Goal: Information Seeking & Learning: Learn about a topic

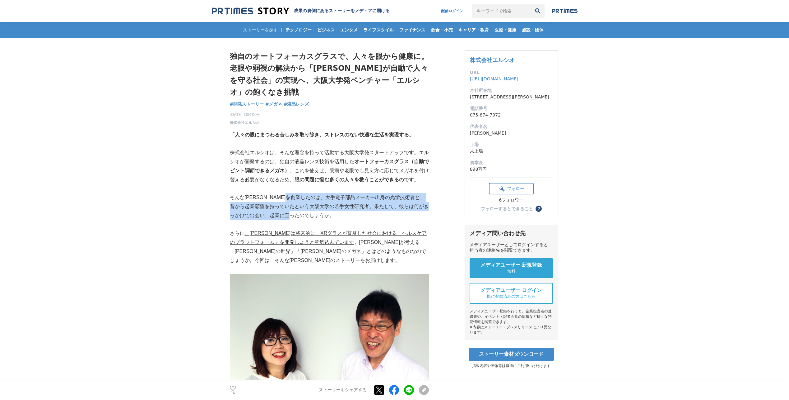
drag, startPoint x: 311, startPoint y: 197, endPoint x: 349, endPoint y: 213, distance: 41.6
click at [349, 213] on p "そんな[PERSON_NAME]を創業したのは、大手電子部品メーカー出身の光学技術者と、昔から起業願望を持っていたという大阪大学の若手女性研究者。果たして、彼…" at bounding box center [329, 206] width 199 height 27
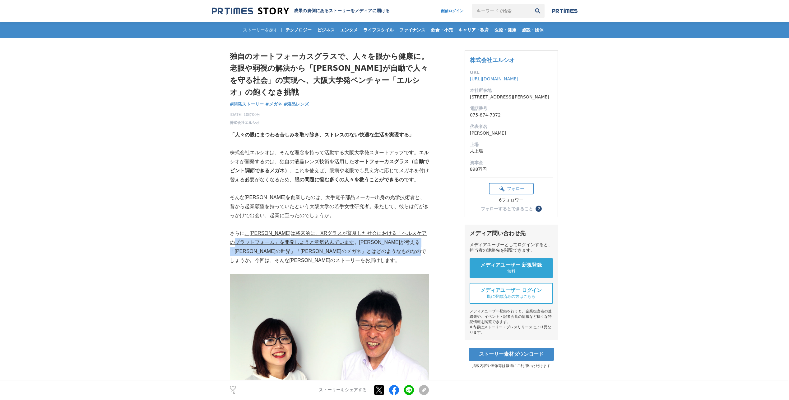
drag, startPoint x: 260, startPoint y: 243, endPoint x: 349, endPoint y: 258, distance: 89.9
click at [349, 258] on p "さらに 、[PERSON_NAME]は将来的に、XRグラスが普及した社会における「ヘルスケアのプラットフォーム」を開発しようと意気込んでいます 。[PERSO…" at bounding box center [329, 247] width 199 height 36
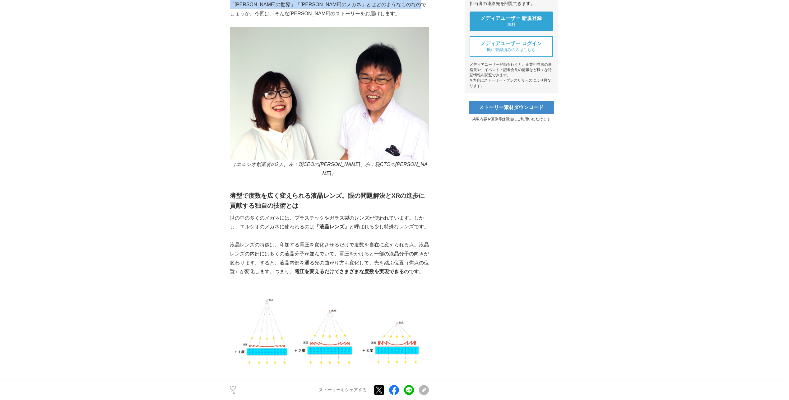
scroll to position [249, 0]
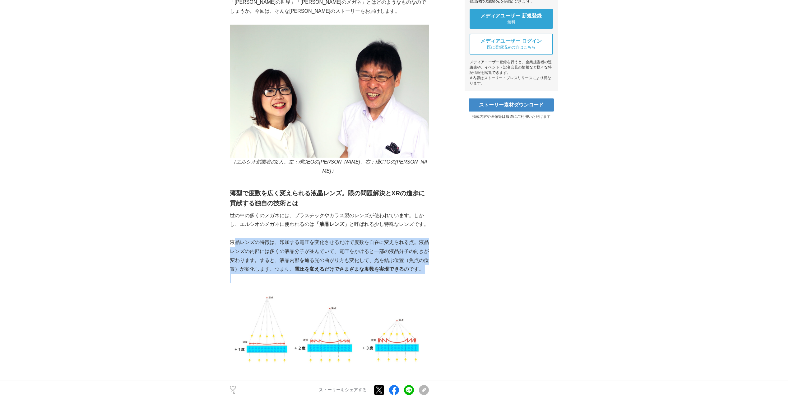
drag, startPoint x: 233, startPoint y: 235, endPoint x: 370, endPoint y: 270, distance: 140.8
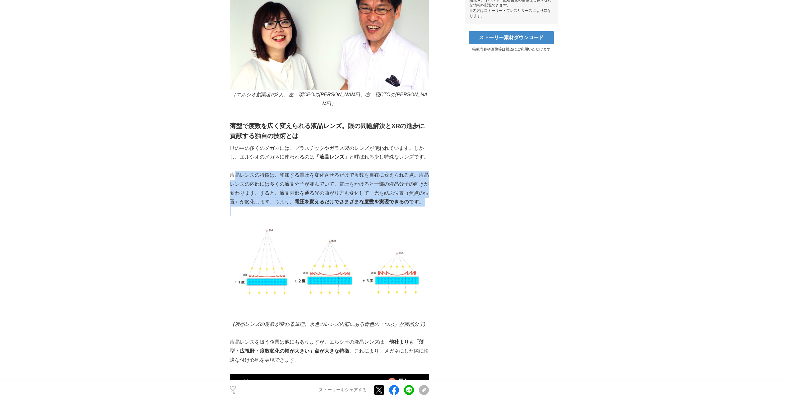
scroll to position [498, 0]
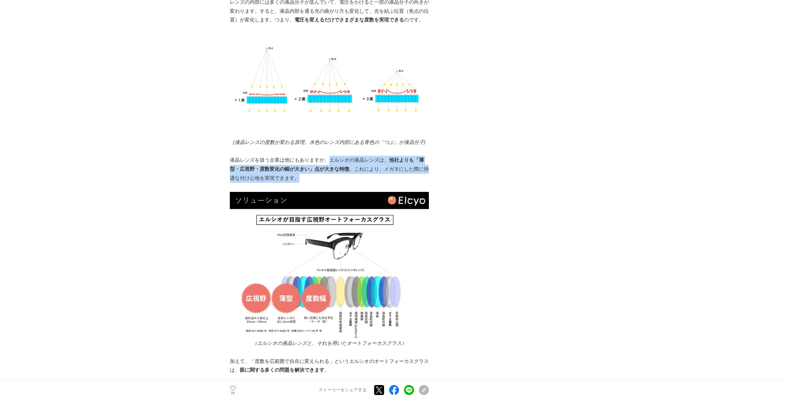
drag, startPoint x: 331, startPoint y: 149, endPoint x: 354, endPoint y: 173, distance: 33.0
click at [354, 173] on p "液晶レンズを扱う企業は他にもありますが、エルシオの液晶レンズは、 他社よりも「薄型・広視野・度数変化の幅が大きい」点が大きな特徴 。これにより、メガネにした際…" at bounding box center [329, 169] width 199 height 27
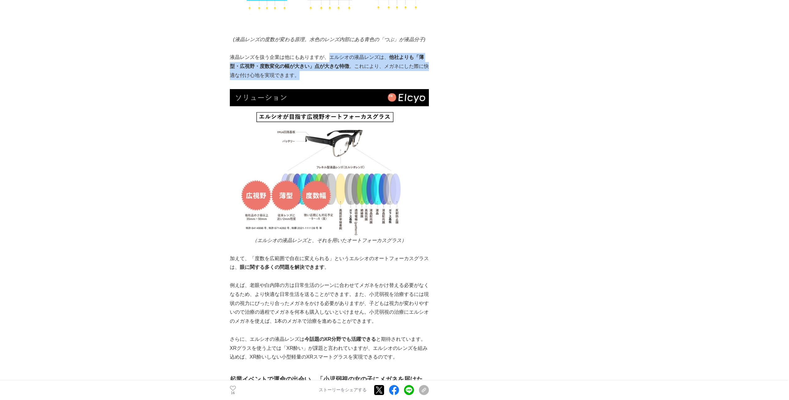
scroll to position [622, 0]
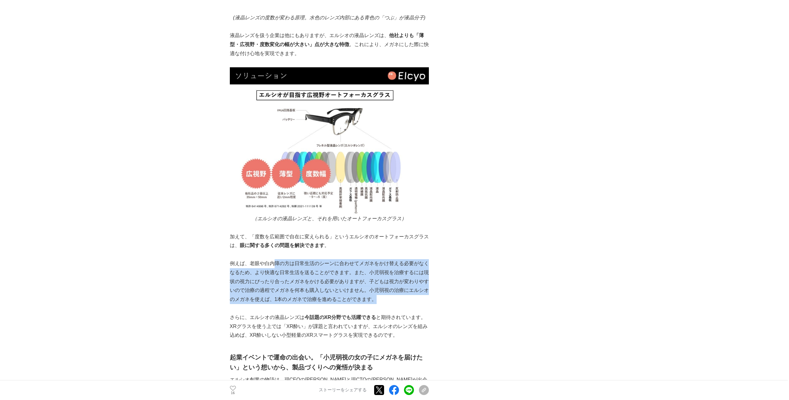
drag, startPoint x: 274, startPoint y: 258, endPoint x: 394, endPoint y: 291, distance: 124.0
click at [394, 291] on p "例えば、老眼や白内障の方は日常生活のシーンに合わせてメガネをかけ替える必要がなくなるため、より快適な日常生活を送ることができます。また、小児弱視を治療するには…" at bounding box center [329, 281] width 199 height 45
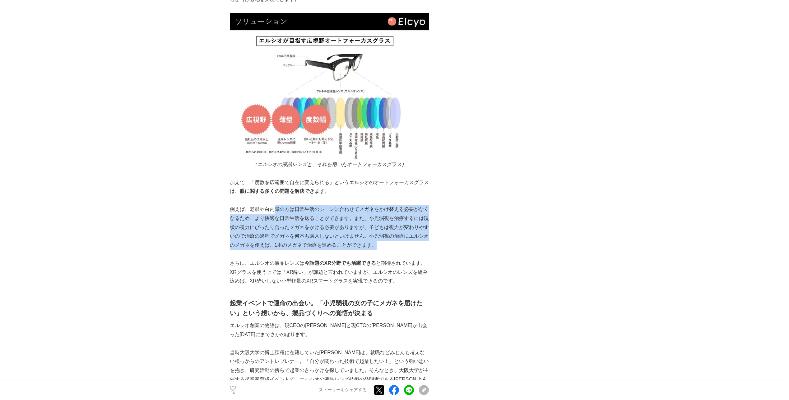
scroll to position [685, 0]
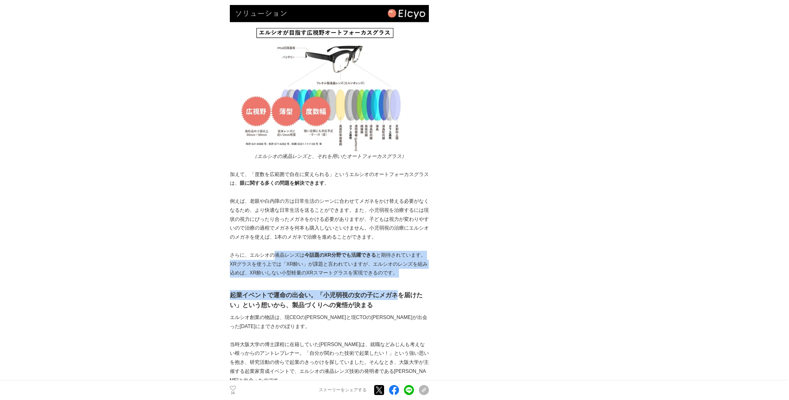
drag, startPoint x: 275, startPoint y: 249, endPoint x: 394, endPoint y: 275, distance: 122.2
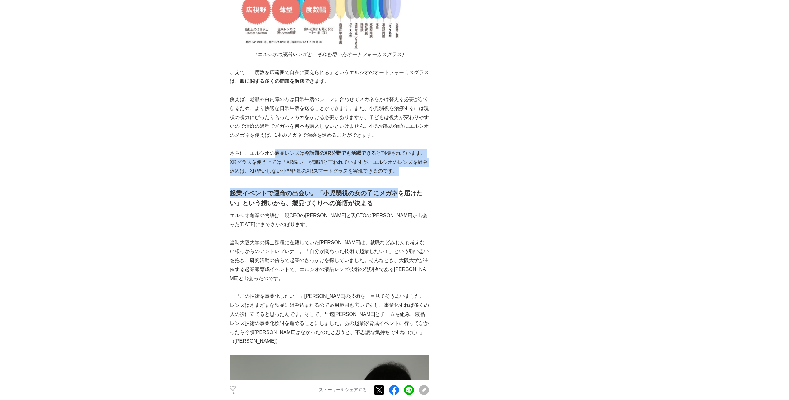
scroll to position [809, 0]
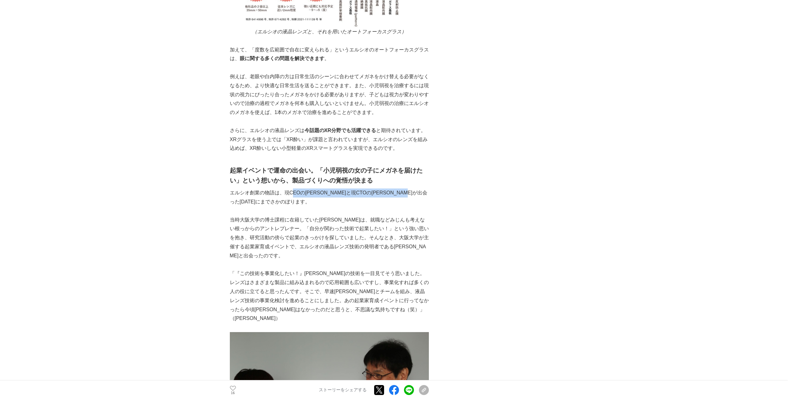
drag, startPoint x: 292, startPoint y: 185, endPoint x: 334, endPoint y: 193, distance: 43.3
click at [334, 193] on p "エルシオ創業の物語は、現CEOの[PERSON_NAME]と現CTOの[PERSON_NAME]が出会った[DATE]にまでさかのぼります。" at bounding box center [329, 197] width 199 height 18
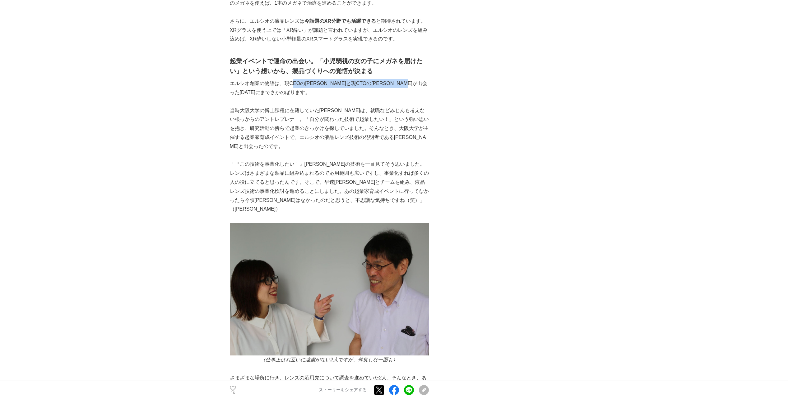
scroll to position [934, 0]
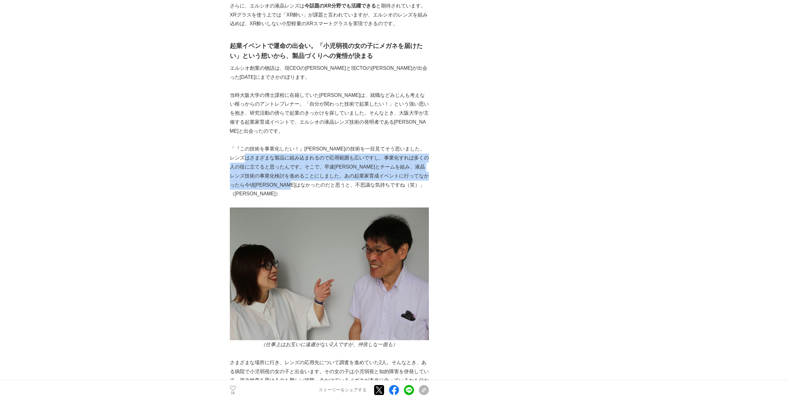
drag, startPoint x: 263, startPoint y: 144, endPoint x: 356, endPoint y: 171, distance: 96.9
click at [356, 171] on p "「『この技術を事業化したい！』[PERSON_NAME]の技術を一目見てそう思いました。レンズはさまざまな製品に組み込まれるので応用範囲も広いですし、事業化す…" at bounding box center [329, 171] width 199 height 54
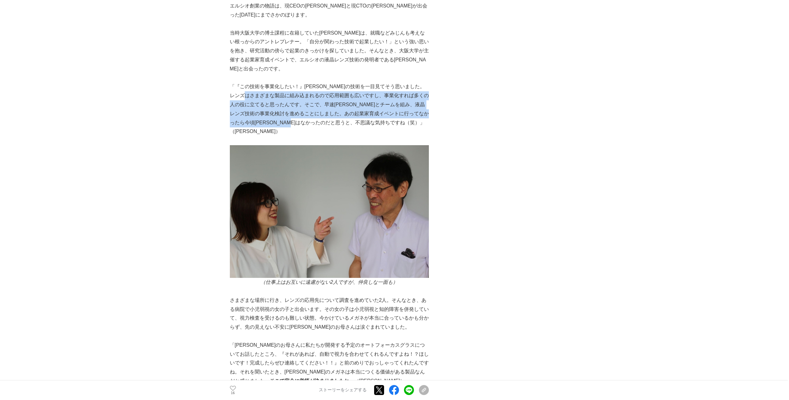
scroll to position [1058, 0]
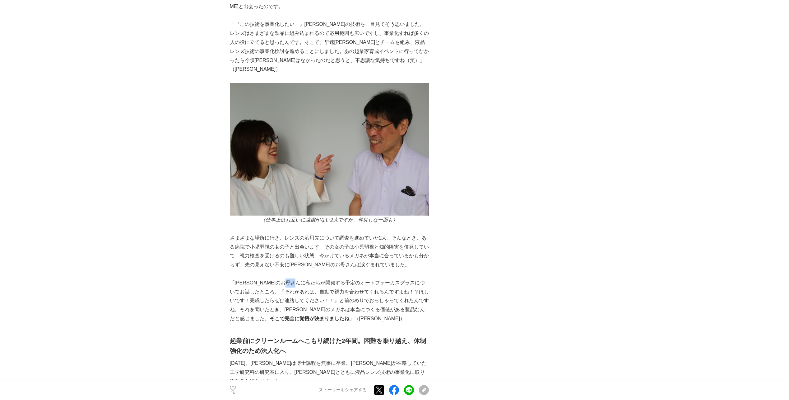
drag, startPoint x: 309, startPoint y: 256, endPoint x: 317, endPoint y: 259, distance: 8.3
click at [317, 278] on p "「[PERSON_NAME]のお母さんに私たちが開発する予定のオートフォーカスグラスについてお話したところ、『それがあれば、自動で視力を合わせてくれるんですよ…" at bounding box center [329, 300] width 199 height 45
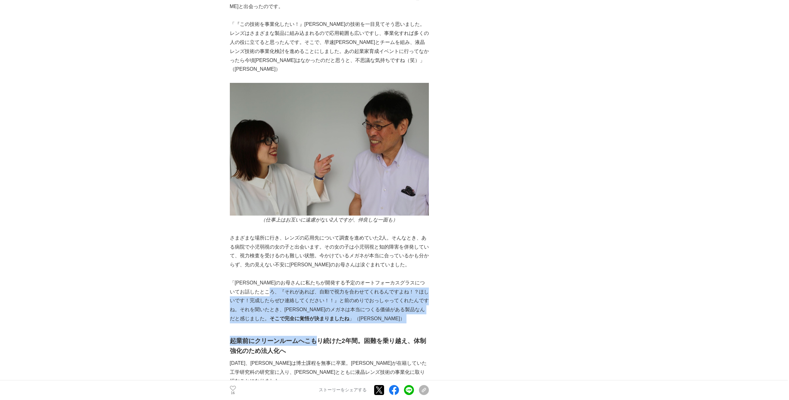
drag, startPoint x: 285, startPoint y: 268, endPoint x: 319, endPoint y: 300, distance: 46.0
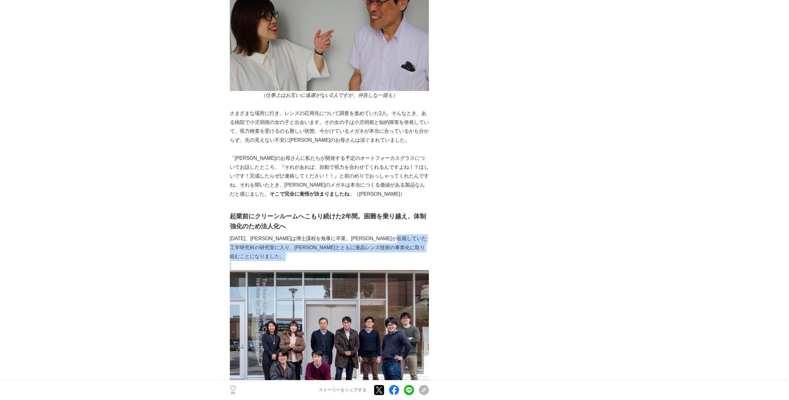
drag, startPoint x: 256, startPoint y: 222, endPoint x: 376, endPoint y: 229, distance: 119.4
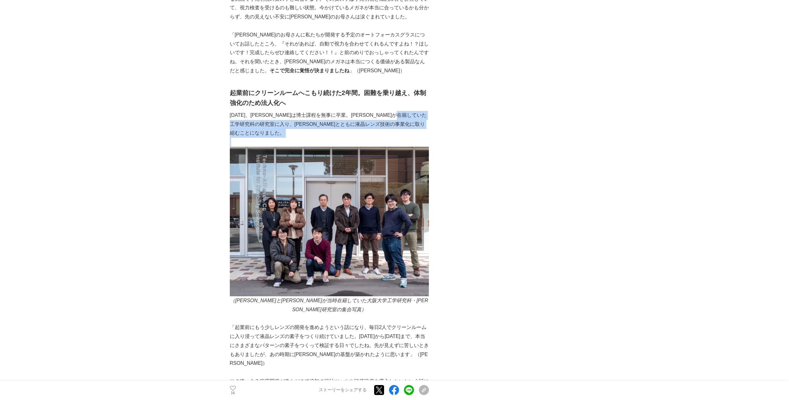
scroll to position [1307, 0]
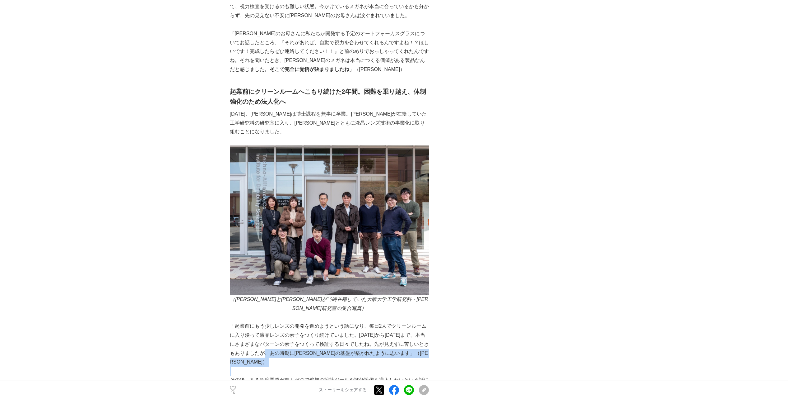
drag, startPoint x: 273, startPoint y: 311, endPoint x: 362, endPoint y: 316, distance: 88.8
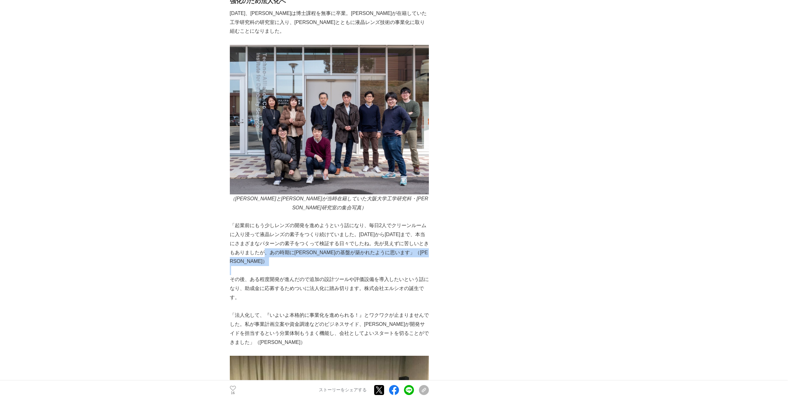
scroll to position [1431, 0]
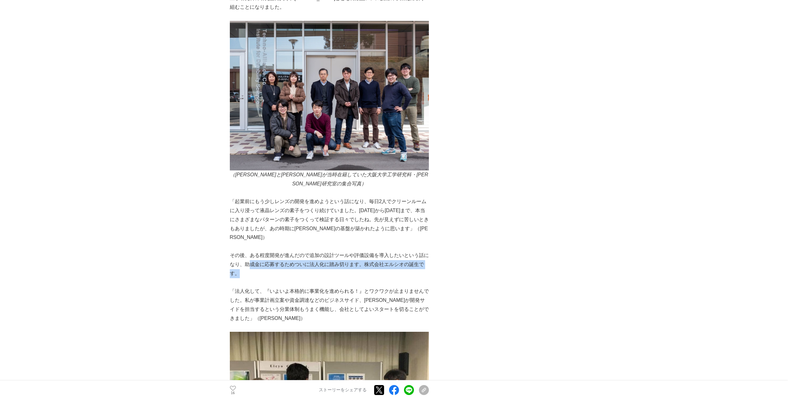
drag, startPoint x: 250, startPoint y: 216, endPoint x: 420, endPoint y: 222, distance: 170.3
click at [420, 251] on p "その後、ある程度開発が進んだので追加の設計ツールや評価設備を導入したいという話になり、助成金に応募するためついに法人化に踏み切ります。株式会社エルシオの誕生で…" at bounding box center [329, 264] width 199 height 27
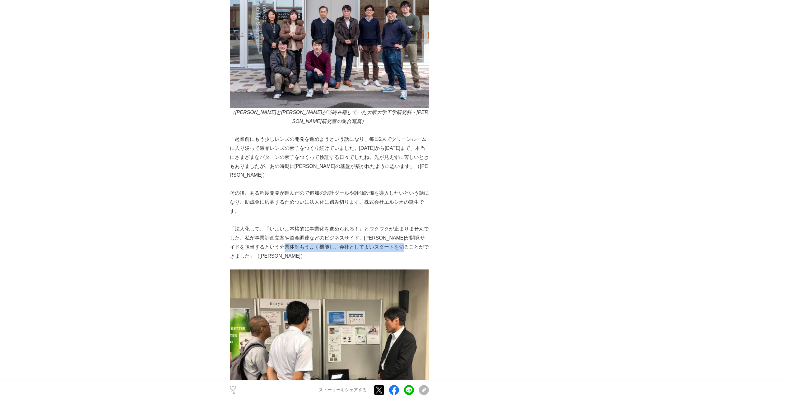
scroll to position [0, 2]
drag, startPoint x: 305, startPoint y: 196, endPoint x: 423, endPoint y: 199, distance: 118.6
click at [423, 224] on p "「法人化して、『いよいよ本格的に事業化を進められる！』とワクワクが止まりませんでした。私が事業計画立案や資金調達などのビジネスサイド、[PERSON_NAME…" at bounding box center [329, 242] width 199 height 36
drag, startPoint x: 423, startPoint y: 199, endPoint x: 372, endPoint y: 190, distance: 52.1
click at [372, 224] on p "「法人化して、『いよいよ本格的に事業化を進められる！』とワクワクが止まりませんでした。私が事業計画立案や資金調達などのビジネスサイド、[PERSON_NAME…" at bounding box center [329, 242] width 199 height 36
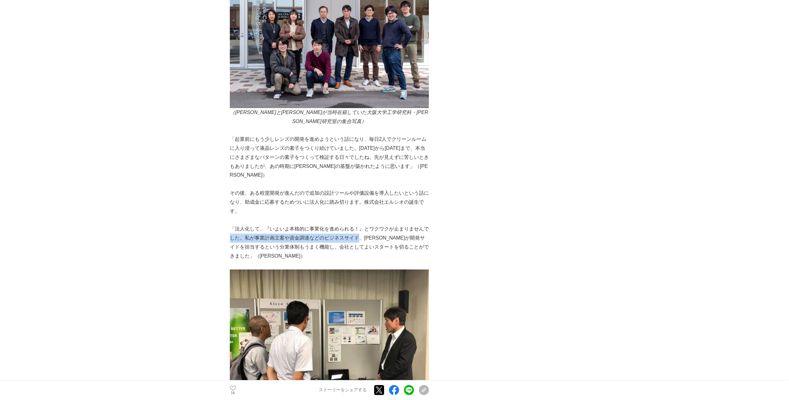
scroll to position [0, 0]
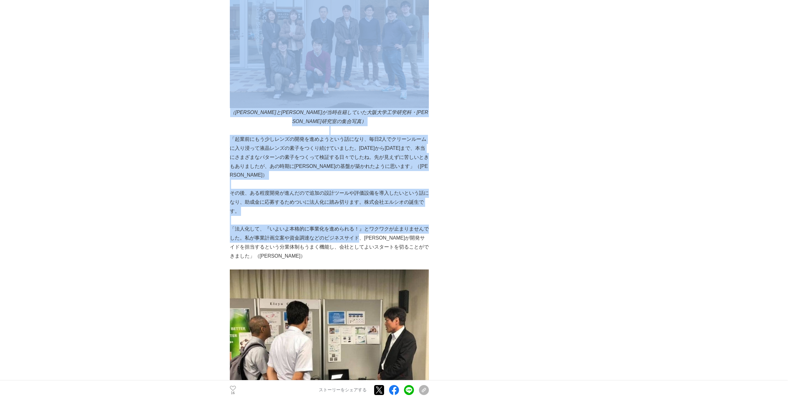
drag, startPoint x: 358, startPoint y: 185, endPoint x: 228, endPoint y: 191, distance: 130.2
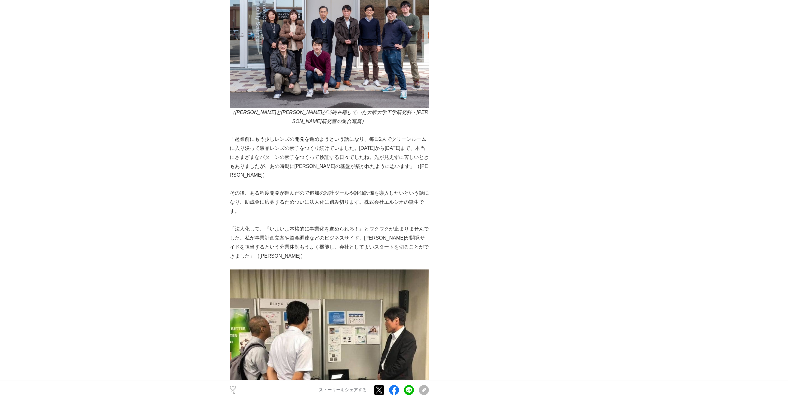
drag, startPoint x: 228, startPoint y: 191, endPoint x: 250, endPoint y: 198, distance: 23.3
click at [250, 224] on p "「法人化して、『いよいよ本格的に事業化を進められる！』とワクワクが止まりませんでした。私が事業計画立案や資金調達などのビジネスサイド、[PERSON_NAME…" at bounding box center [329, 242] width 199 height 36
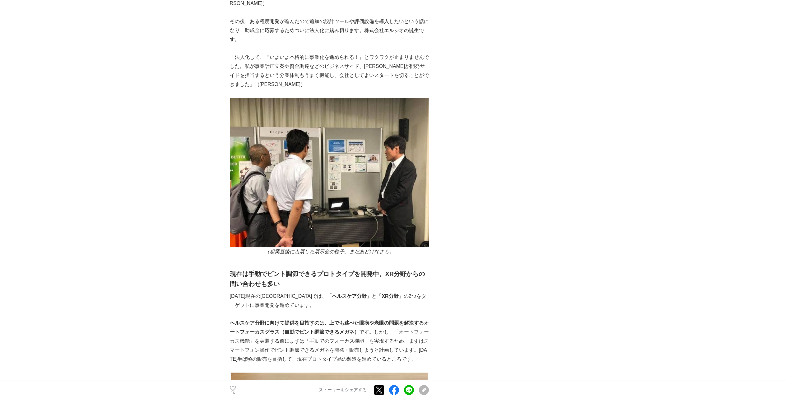
scroll to position [1680, 0]
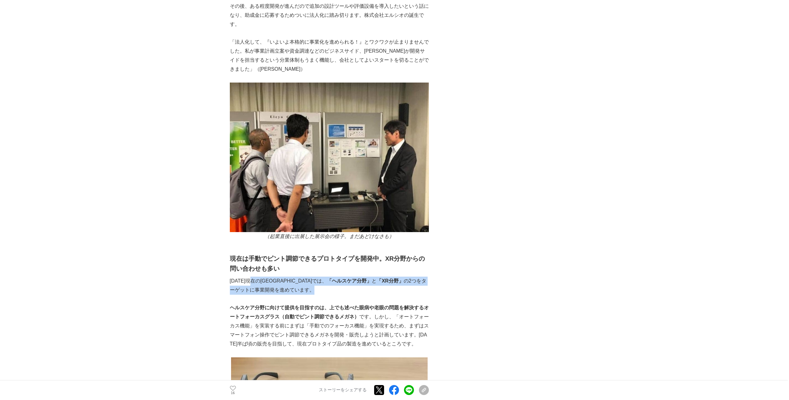
drag, startPoint x: 256, startPoint y: 222, endPoint x: 303, endPoint y: 230, distance: 47.7
click at [303, 276] on p "[DATE]現在の[GEOGRAPHIC_DATA]では、 「ヘルスケア分野」 と 「XR分野」 の2つをターゲットに事業開発を進めています。" at bounding box center [329, 285] width 199 height 18
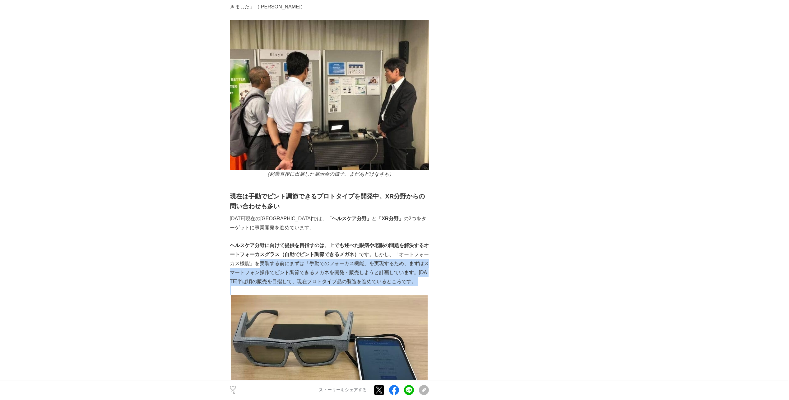
drag, startPoint x: 261, startPoint y: 204, endPoint x: 394, endPoint y: 227, distance: 134.8
click at [394, 227] on div "「人々の眼にまつわる苦しみを取り除き、ストレスのない快適な生活を実現する」 株式会社エルシオは、そんな理念を持って活動する大阪大学発スタートアップです。エルシ…" at bounding box center [329, 87] width 199 height 3410
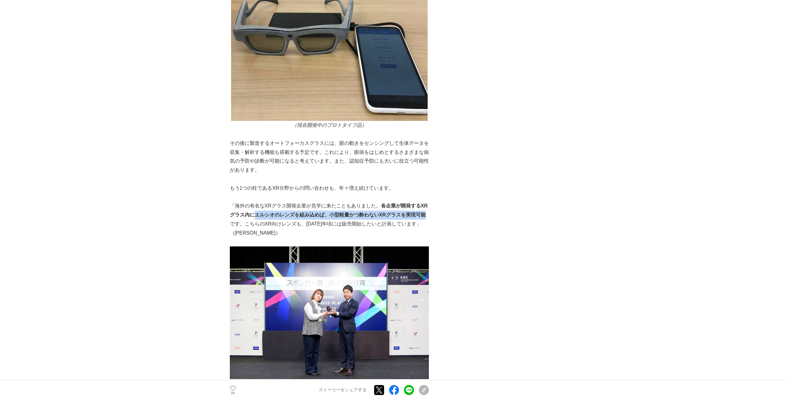
scroll to position [0, 2]
drag, startPoint x: 254, startPoint y: 157, endPoint x: 284, endPoint y: 164, distance: 31.0
click at [284, 201] on p "「海外の有名なXRグラス開発企業が見学に来たこともありました。 各企業が開発するXRグラス内にエルシオのレンズを組み込めば、小型軽量かつ酔わないXRグラスを実…" at bounding box center [329, 219] width 199 height 36
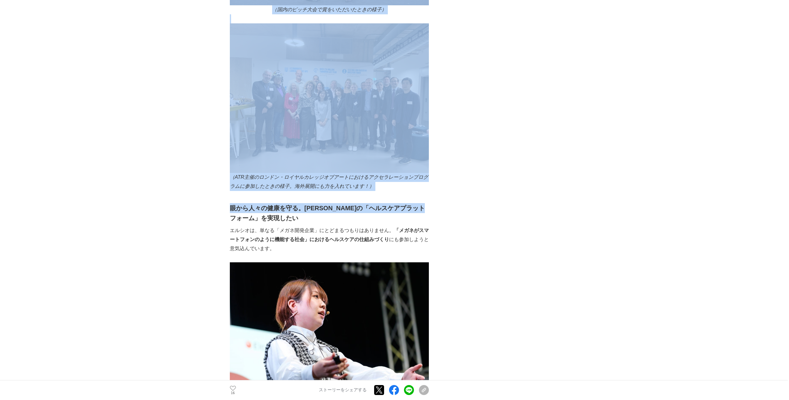
scroll to position [0, 0]
drag, startPoint x: 285, startPoint y: 156, endPoint x: 214, endPoint y: 157, distance: 70.6
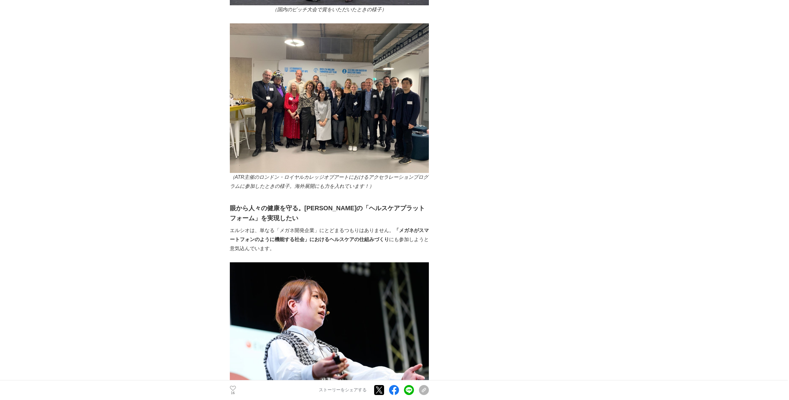
drag, startPoint x: 214, startPoint y: 157, endPoint x: 250, endPoint y: 162, distance: 35.8
click at [250, 226] on p "エルシオは、単なる「メガネ開発企業」にとどまるつもりはありません。 「メガネがスマートフォンのように機能する社会」におけるヘルスケアの仕組みづくり にも参加し…" at bounding box center [329, 239] width 199 height 27
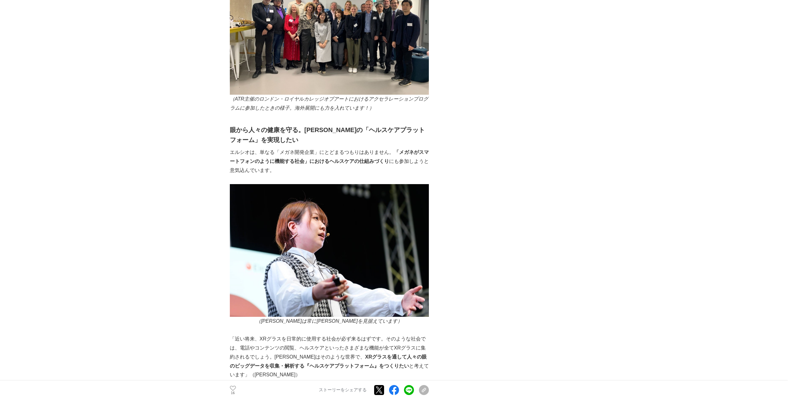
scroll to position [2552, 0]
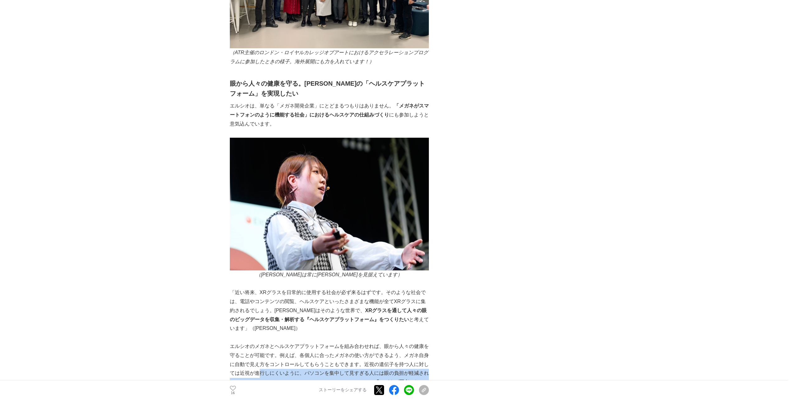
drag, startPoint x: 259, startPoint y: 310, endPoint x: 379, endPoint y: 322, distance: 121.0
click at [379, 342] on p "エルシオのメガネとヘルスケアプラットフォームを組み合わせれば、眼から人々の健康を守ることが可能です。例えば、各個人に合ったメガネの使い方ができるよう、メガネ自…" at bounding box center [329, 369] width 199 height 54
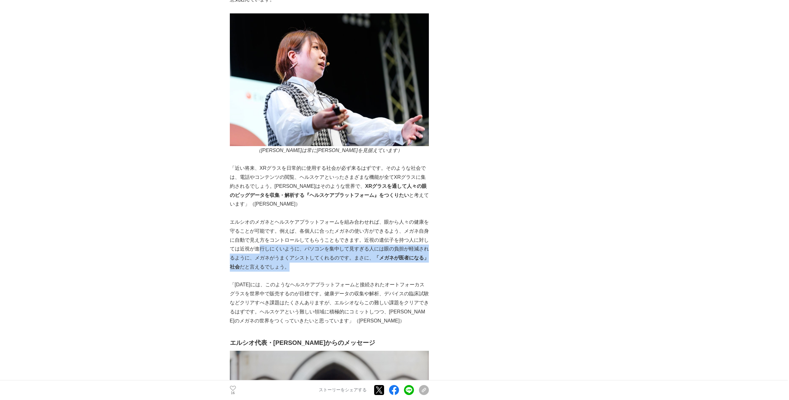
scroll to position [2676, 0]
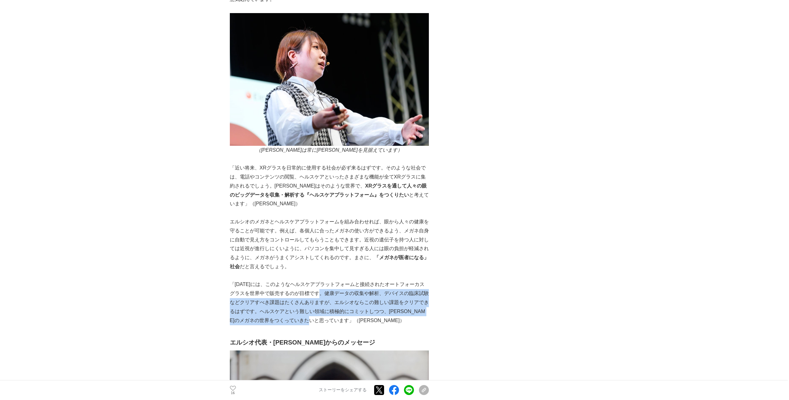
drag, startPoint x: 322, startPoint y: 228, endPoint x: 381, endPoint y: 257, distance: 65.5
click at [381, 280] on p "「[DATE]には、このようなヘルスケアプラットフォームと接続されたオートフォーカスグラスを世界中で販売するのが目標です。健康データの収集や解析、デバイスの臨…" at bounding box center [329, 302] width 199 height 45
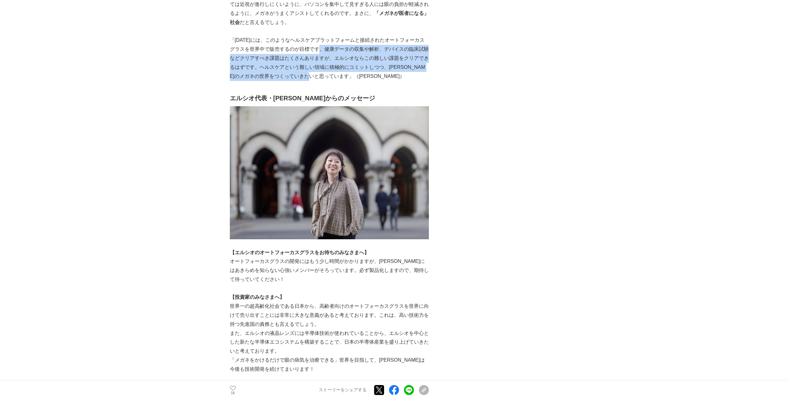
scroll to position [2925, 0]
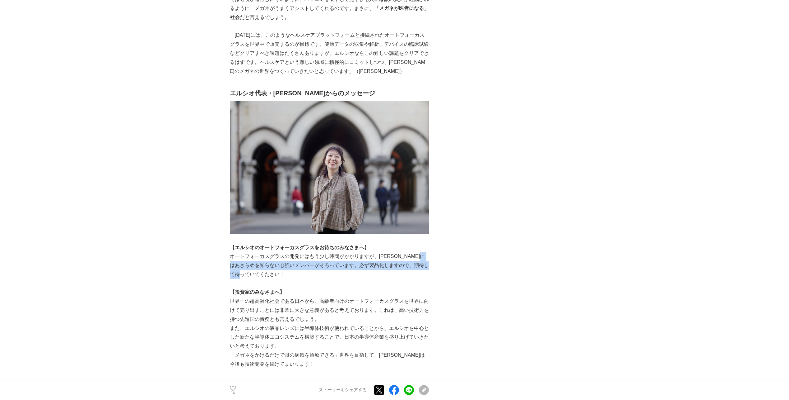
drag, startPoint x: 243, startPoint y: 204, endPoint x: 292, endPoint y: 213, distance: 49.7
click at [292, 252] on p "オートフォーカスグラスの開発にはもう少し時間がかかりますが、[PERSON_NAME]にはあきらめを知らない心強いメンバーがそろっています。必ず製品化しますの…" at bounding box center [329, 265] width 199 height 27
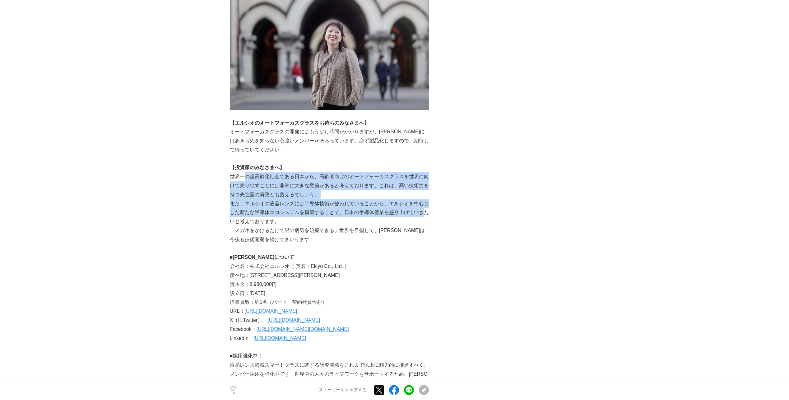
scroll to position [0, 2]
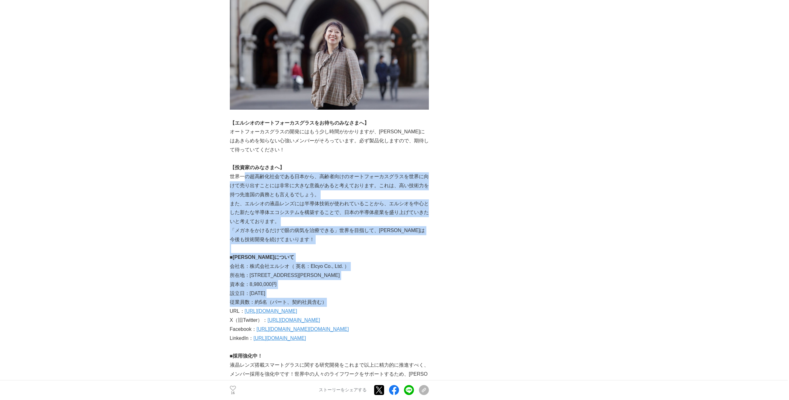
drag, startPoint x: 247, startPoint y: 112, endPoint x: 418, endPoint y: 244, distance: 216.1
click at [292, 280] on p "資本金：8,980,000円" at bounding box center [329, 284] width 199 height 9
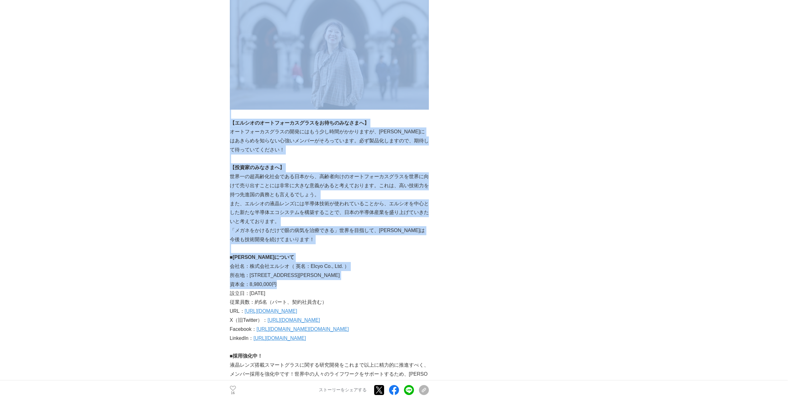
scroll to position [0, 0]
drag, startPoint x: 292, startPoint y: 224, endPoint x: 176, endPoint y: 222, distance: 115.8
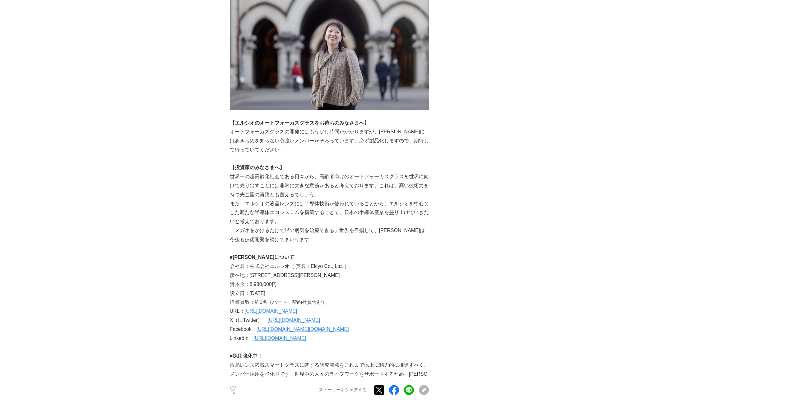
drag, startPoint x: 176, startPoint y: 222, endPoint x: 151, endPoint y: 257, distance: 43.2
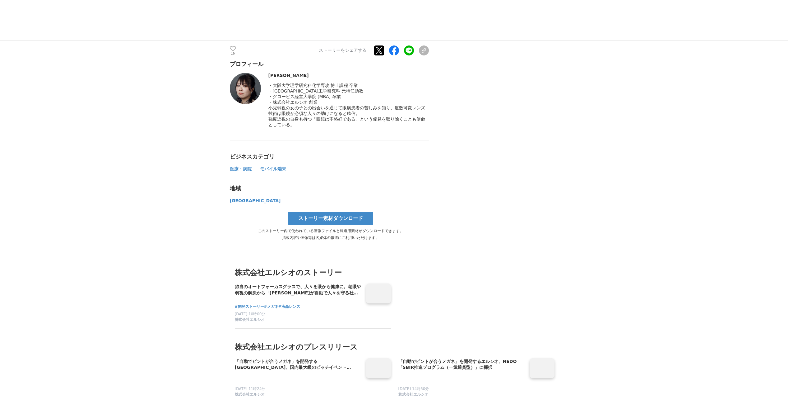
scroll to position [3672, 0]
